Goal: Information Seeking & Learning: Learn about a topic

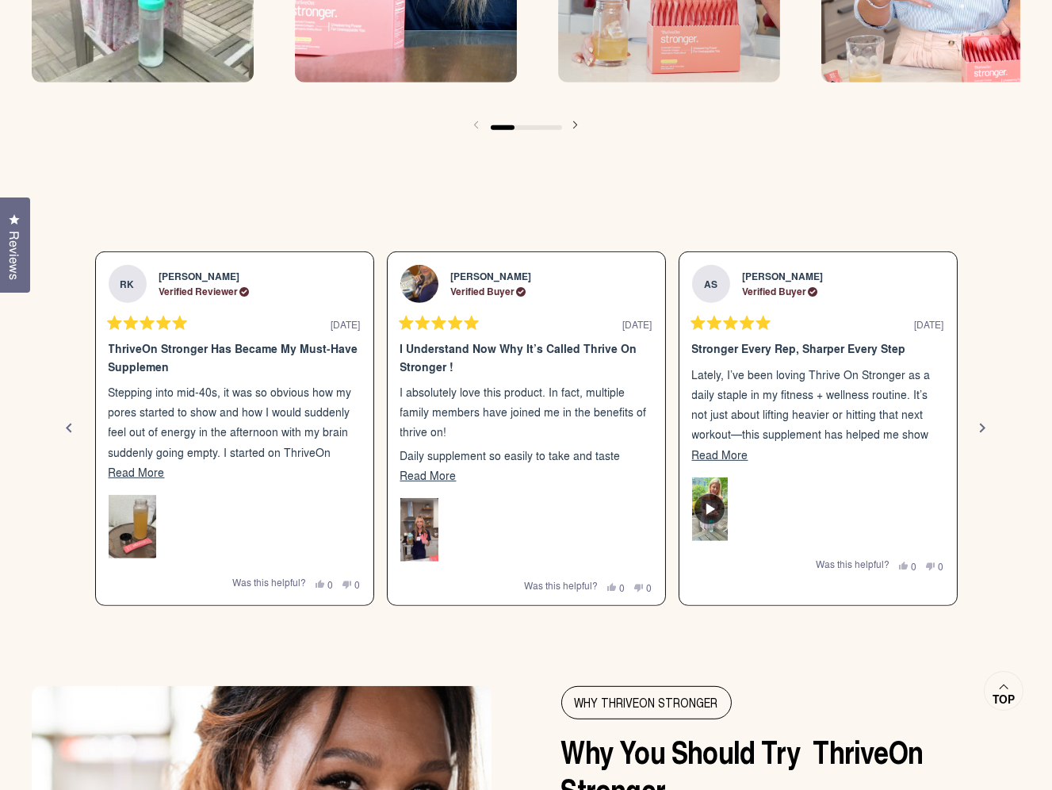
scroll to position [2566, 0]
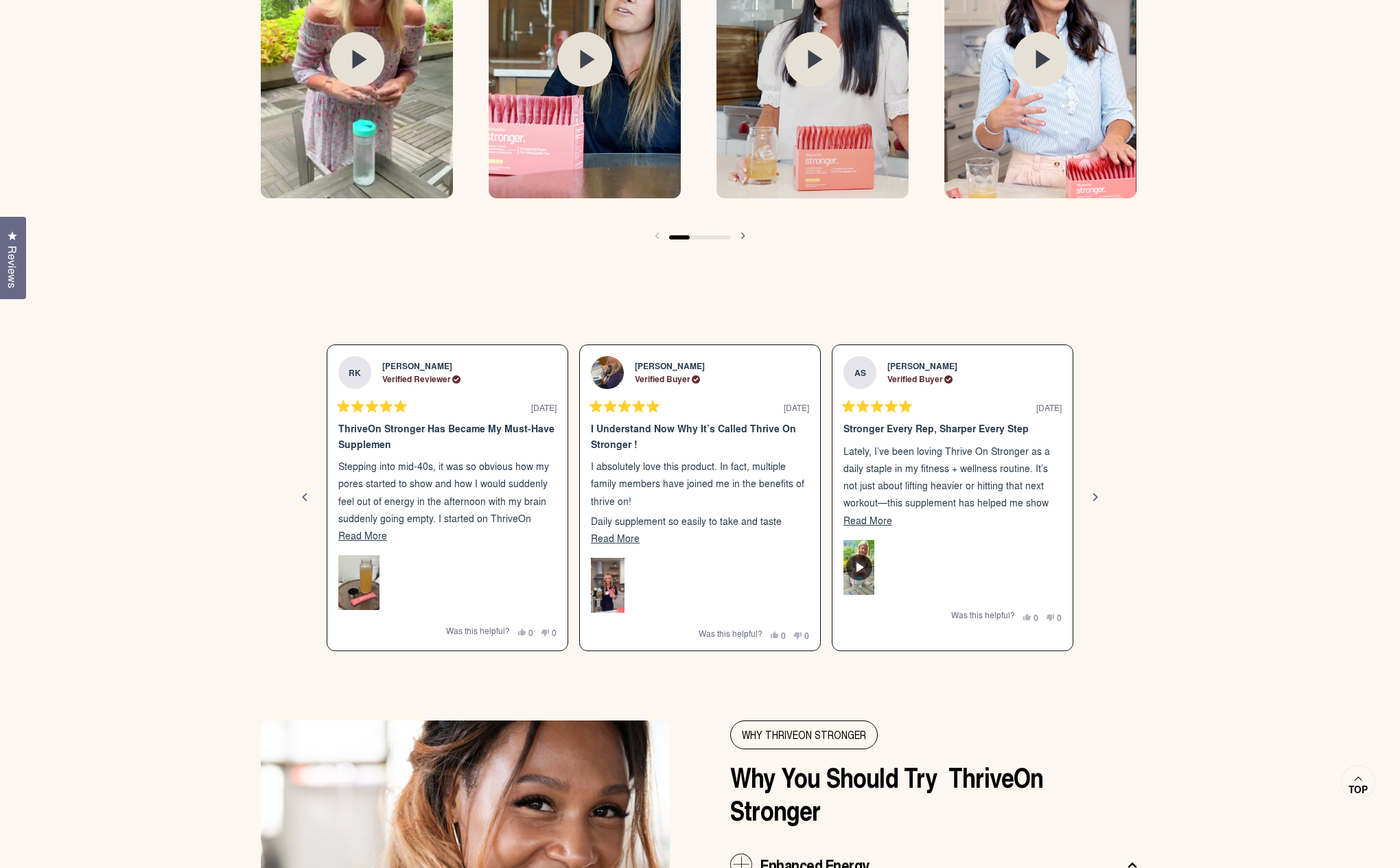
scroll to position [2338, 0]
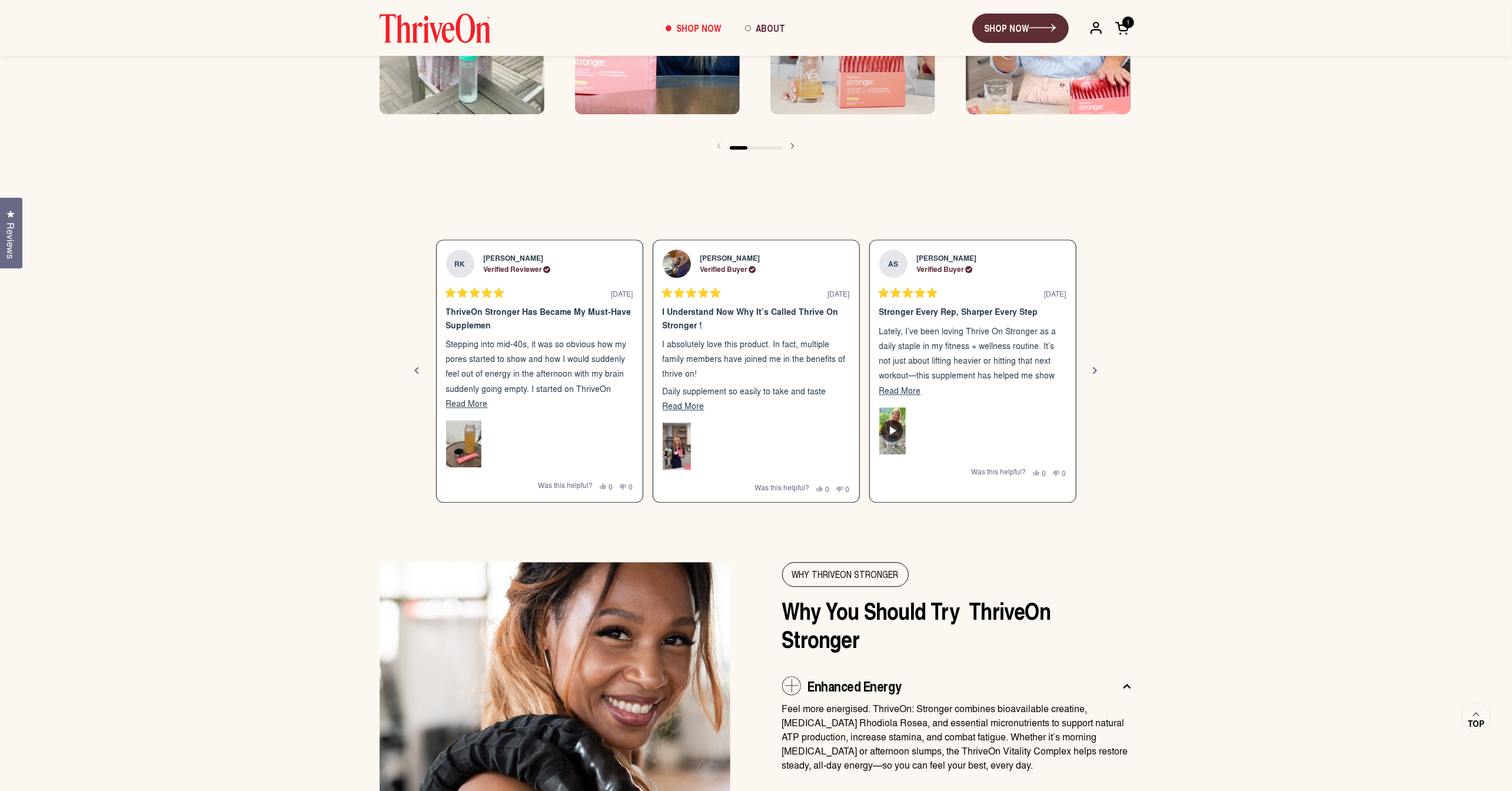
scroll to position [2242, 0]
click at [1098, 368] on div "Next" at bounding box center [1096, 371] width 14 height 14
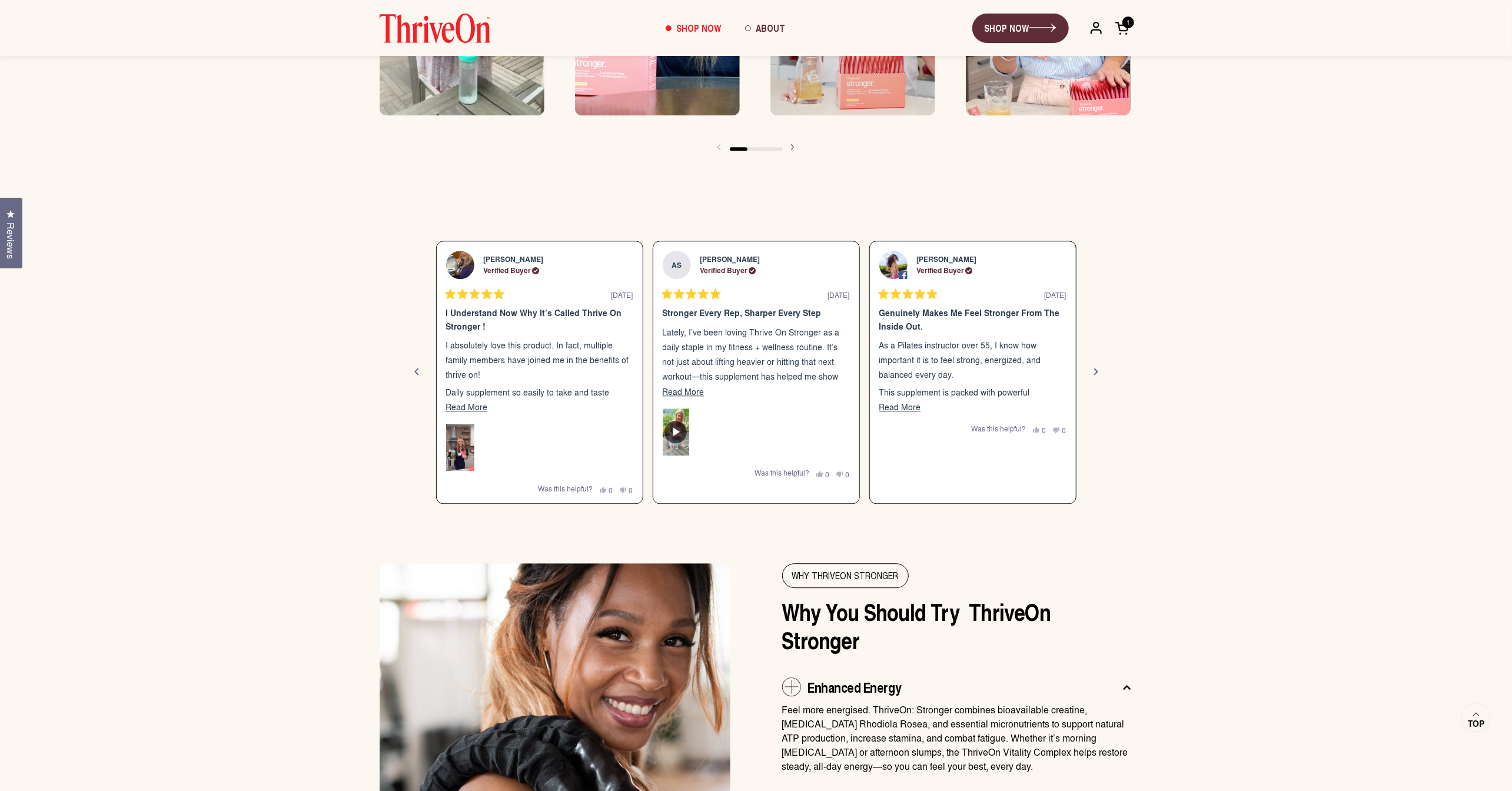
click at [1098, 368] on div "Next" at bounding box center [1096, 371] width 14 height 14
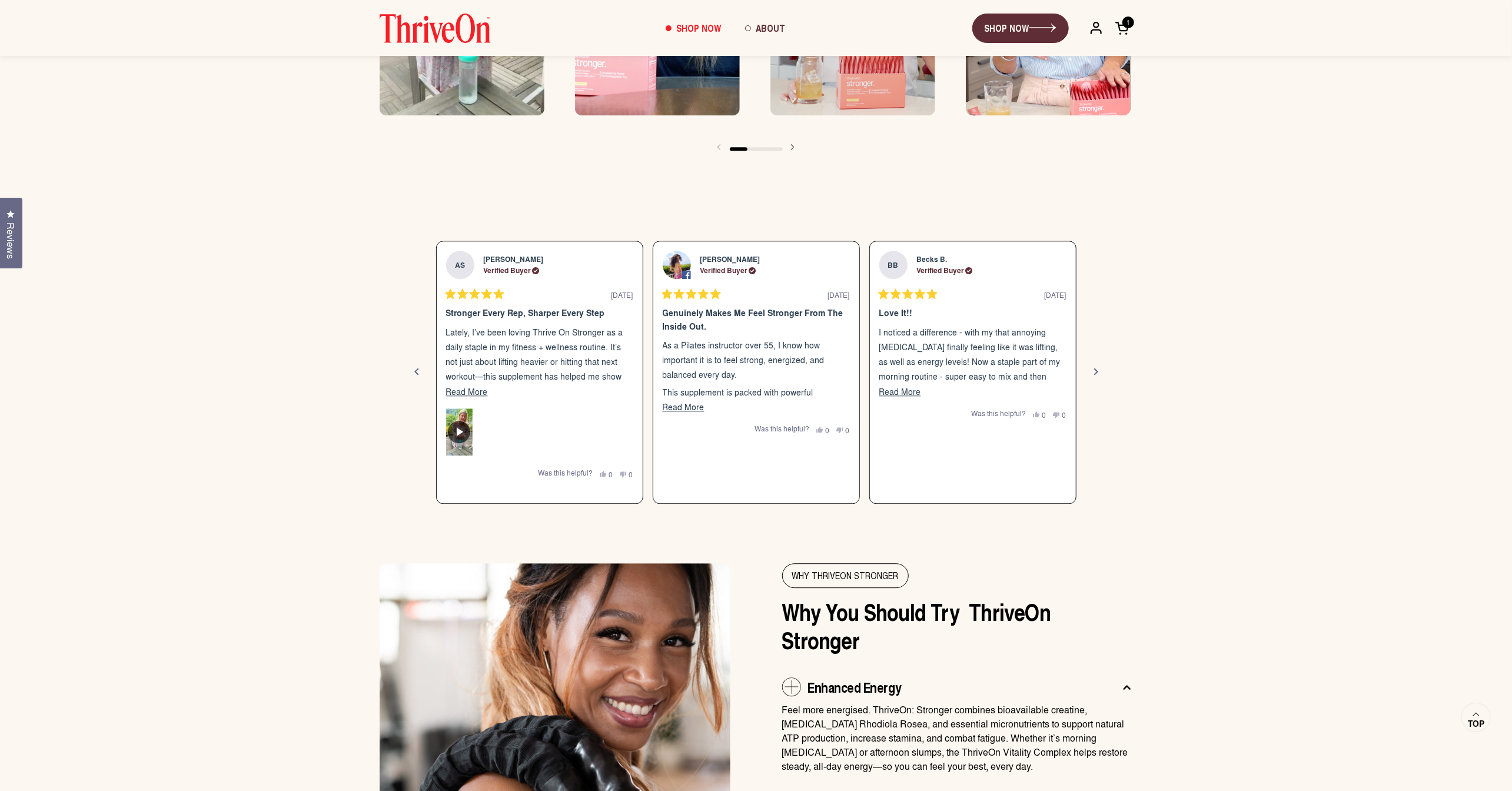
click at [1098, 368] on div "Next" at bounding box center [1096, 371] width 14 height 14
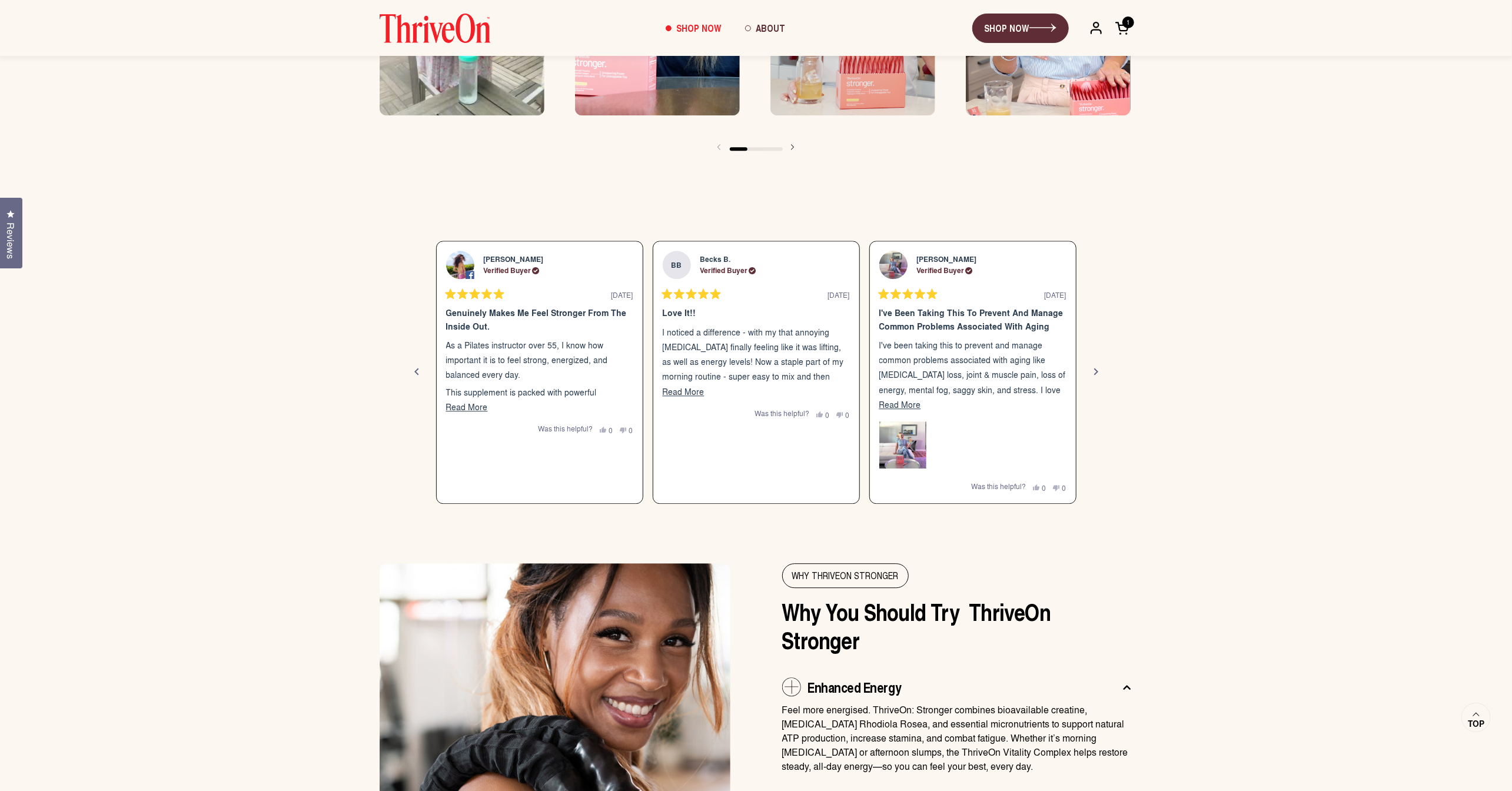
click at [1098, 368] on div "Next" at bounding box center [1096, 371] width 14 height 14
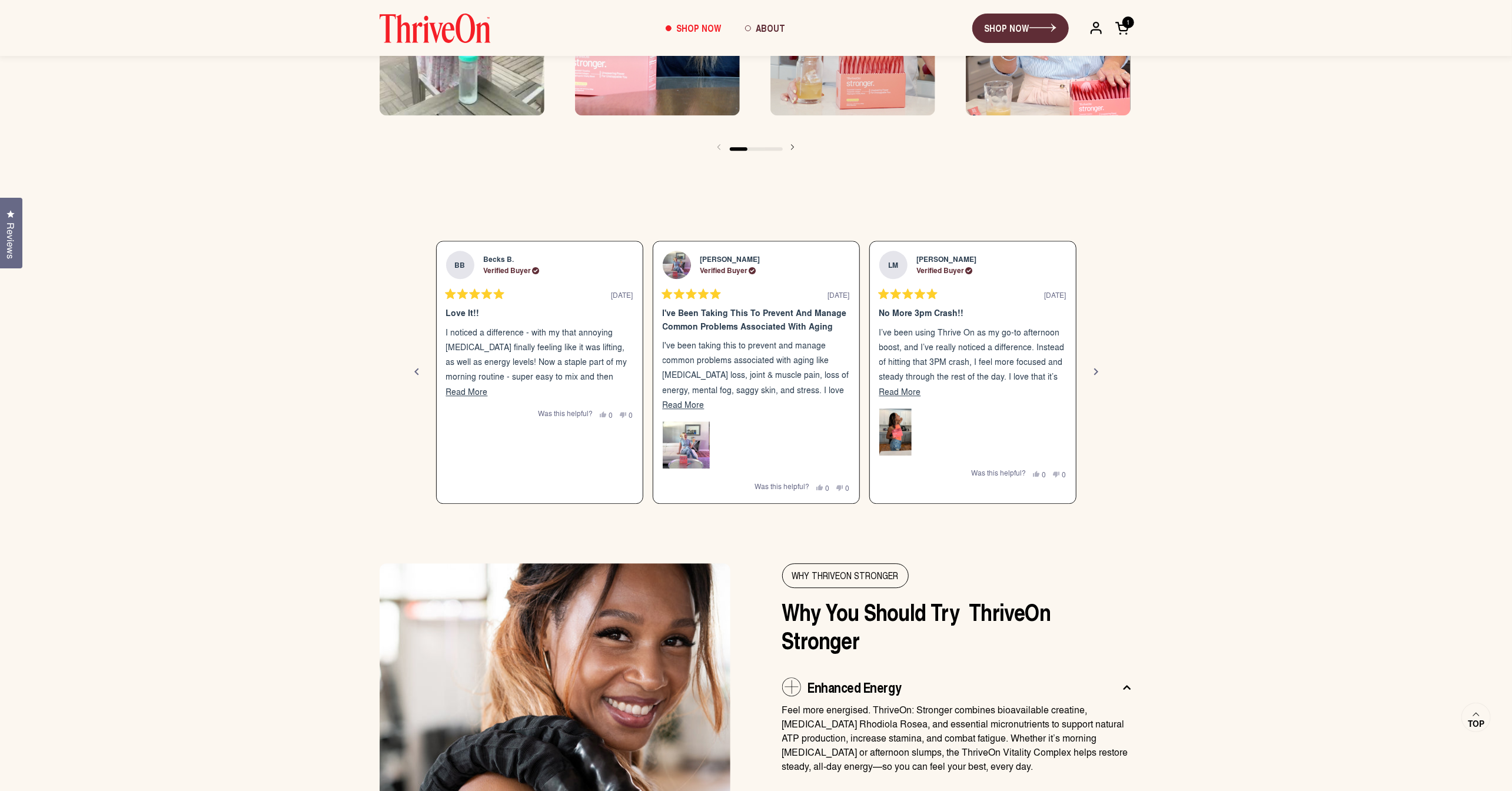
click at [1098, 368] on div "Next" at bounding box center [1096, 371] width 14 height 14
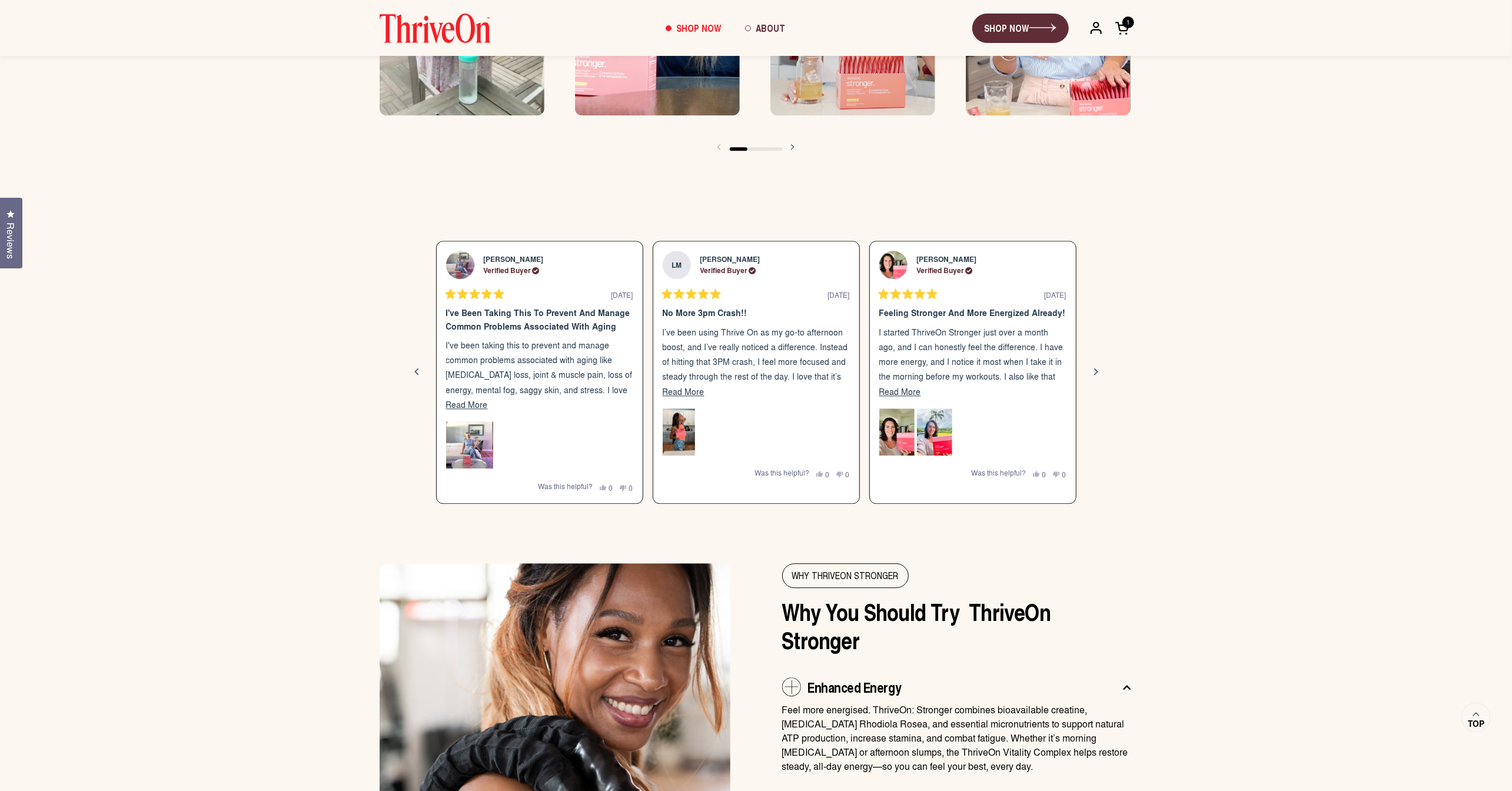
click at [1098, 368] on div "Next" at bounding box center [1096, 371] width 14 height 14
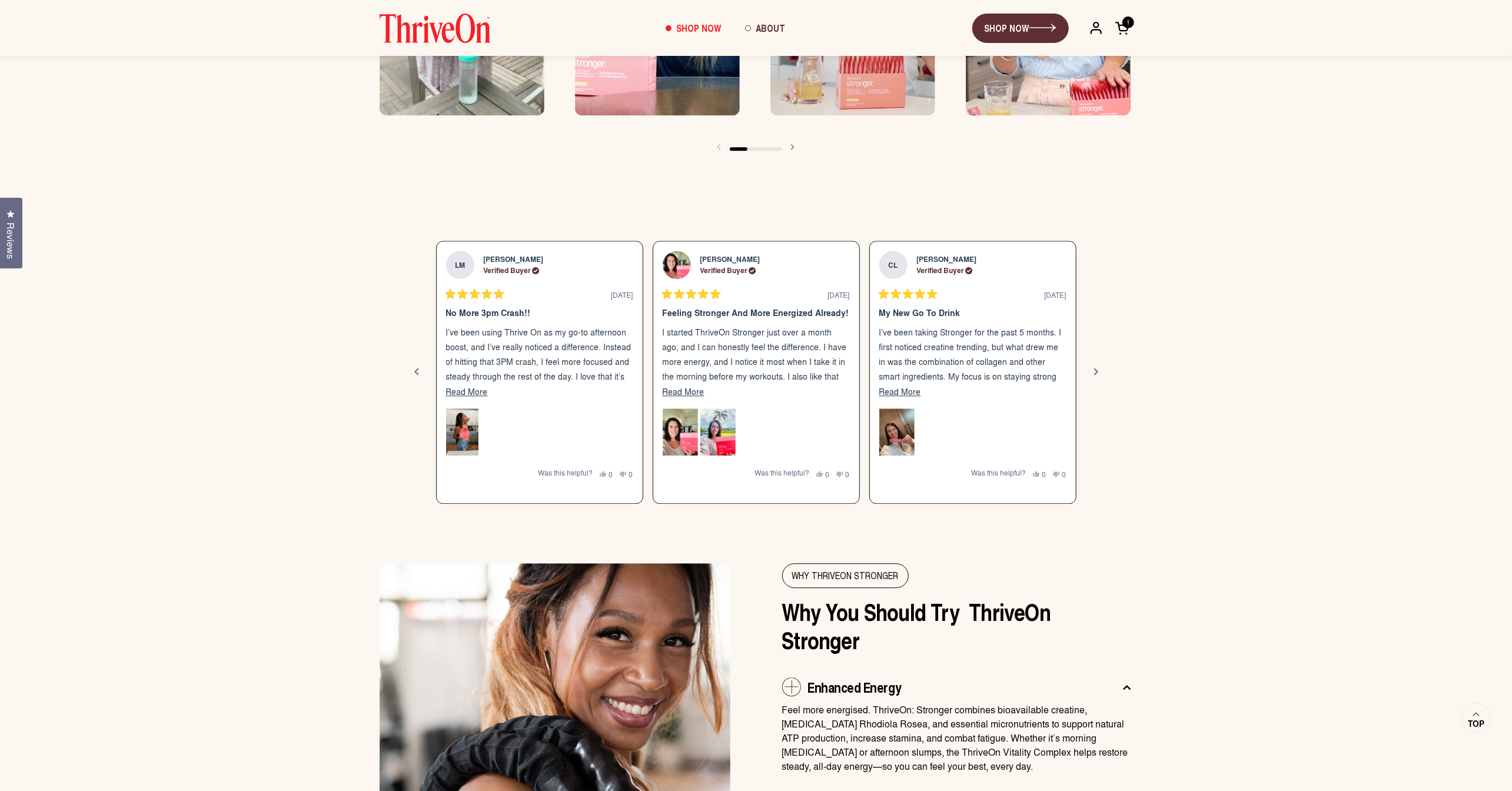
click at [1098, 368] on div "Next" at bounding box center [1096, 371] width 14 height 14
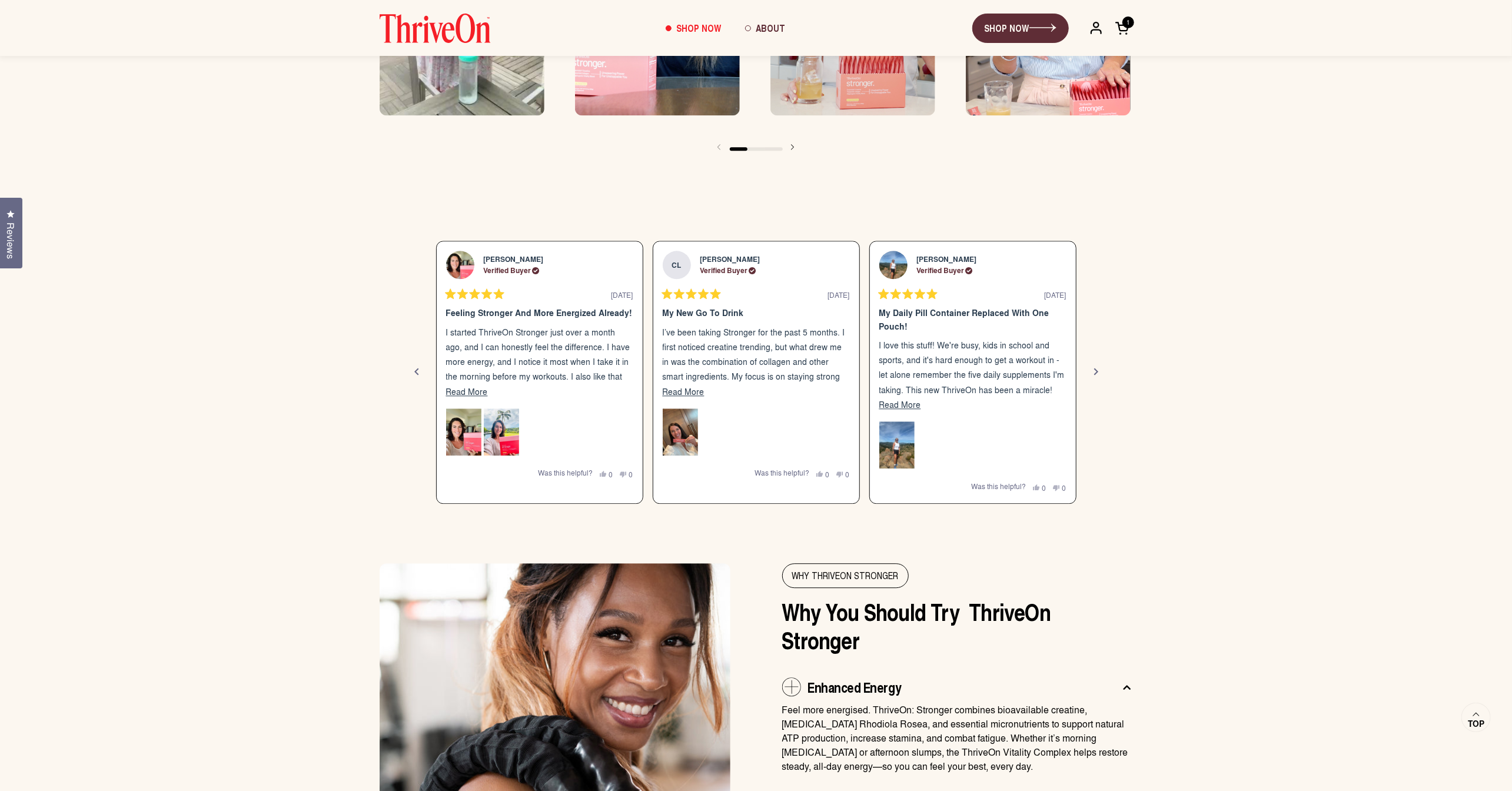
click at [1098, 368] on div "Next" at bounding box center [1096, 371] width 14 height 14
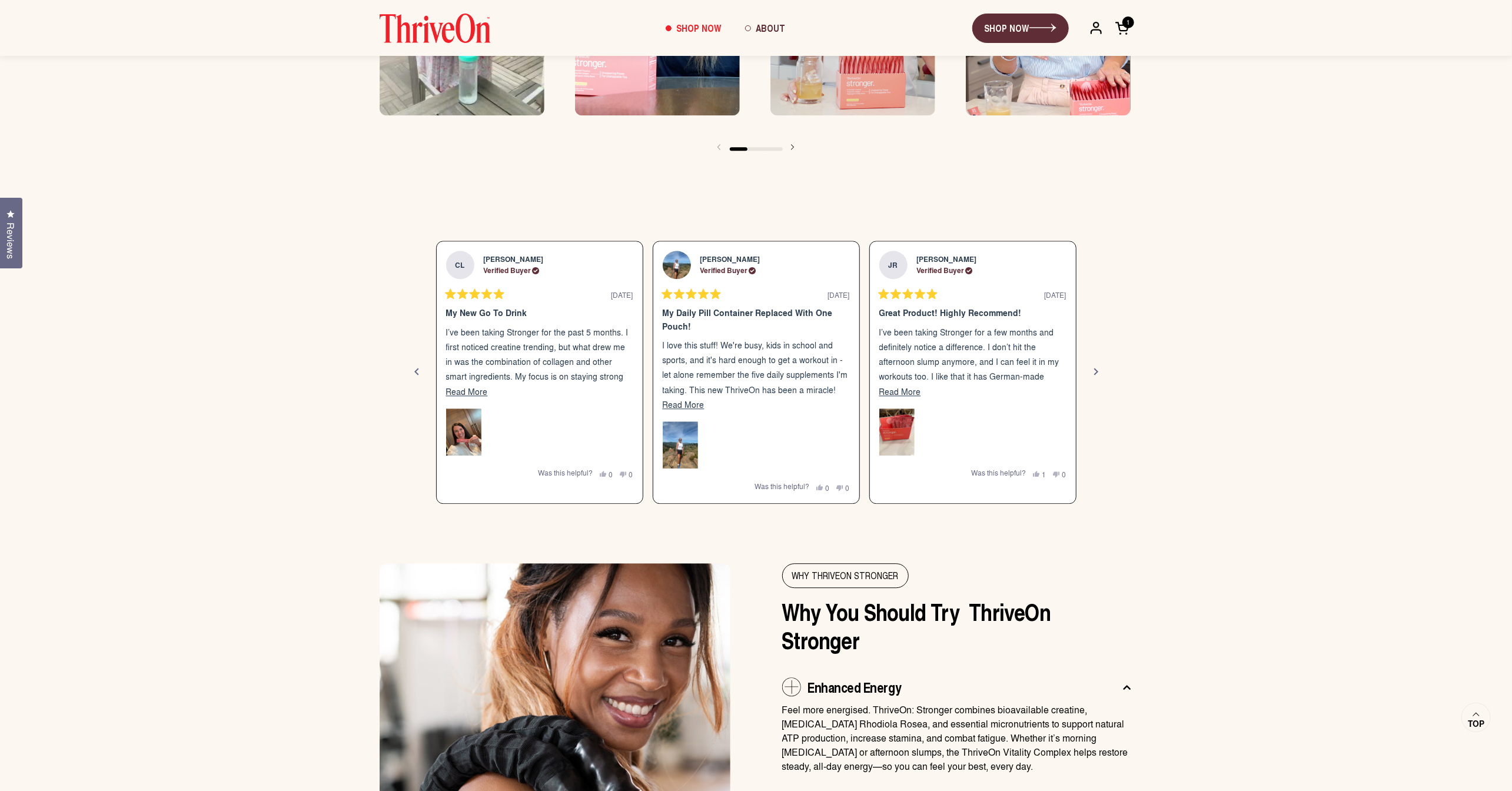
click at [1098, 368] on div "Next" at bounding box center [1096, 371] width 14 height 14
